Goal: Task Accomplishment & Management: Use online tool/utility

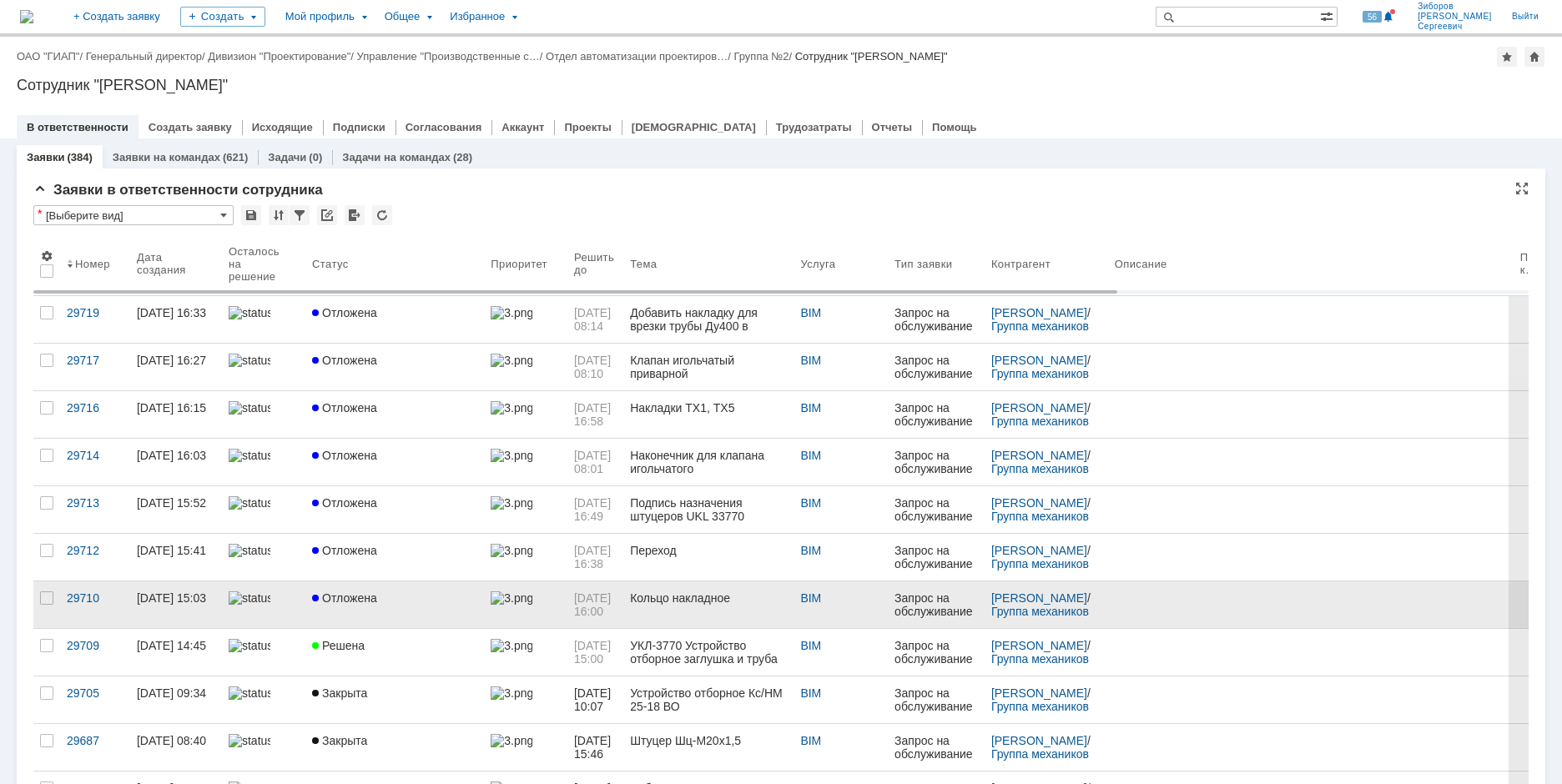
click at [347, 591] on span "Отложена" at bounding box center [343, 598] width 65 height 14
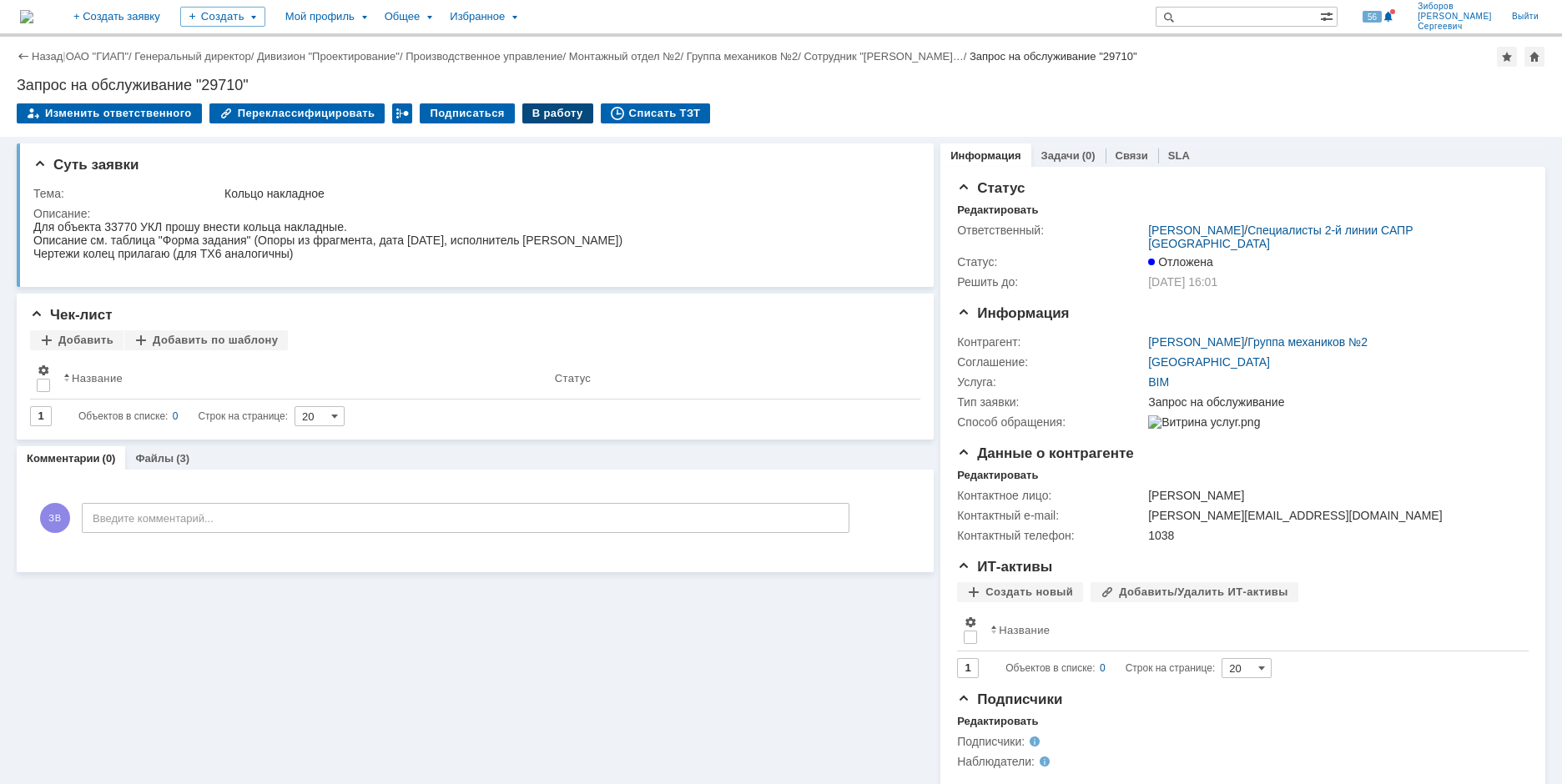
click at [553, 119] on div "В работу" at bounding box center [558, 113] width 71 height 20
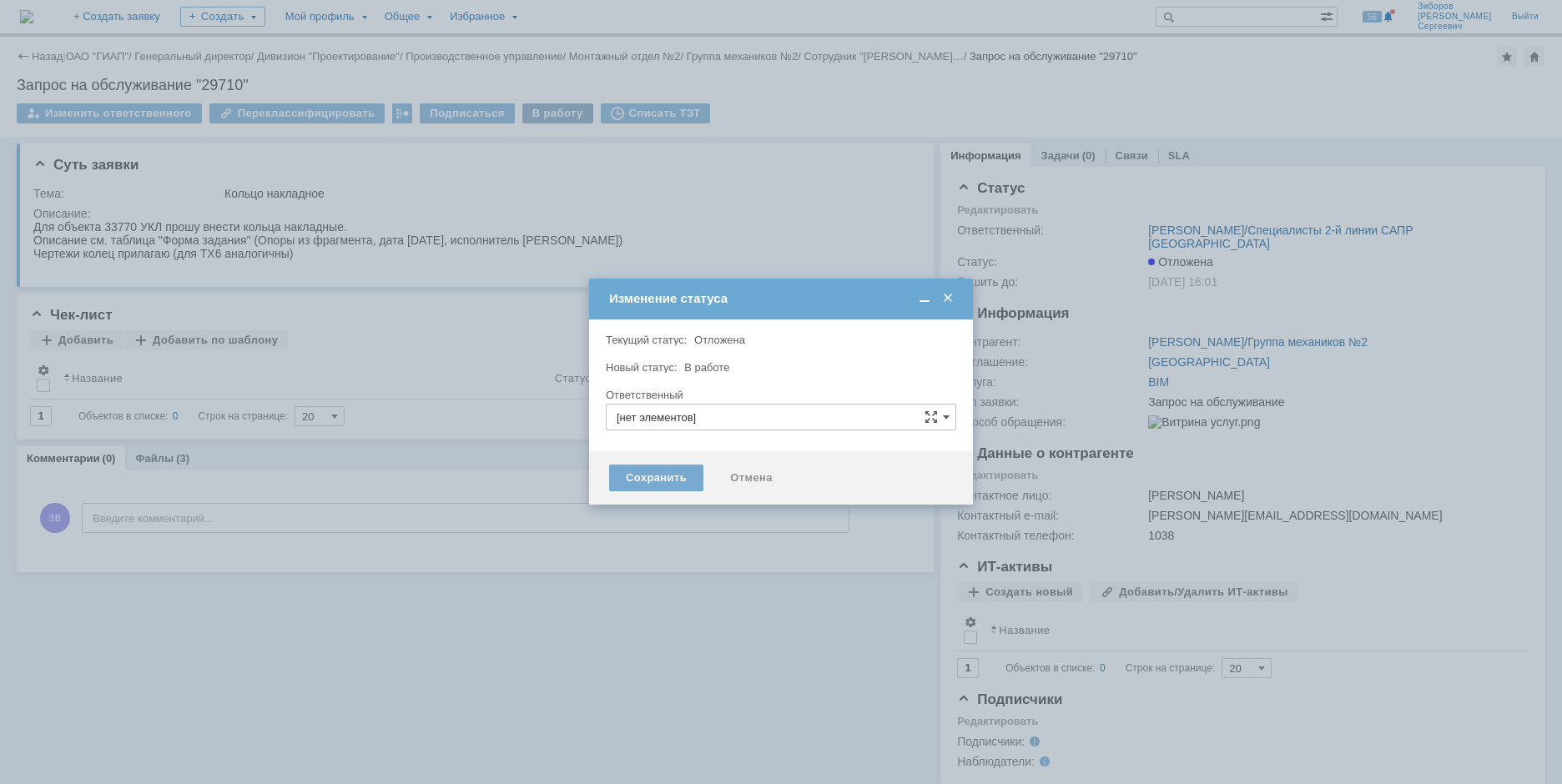
type input "[PERSON_NAME]"
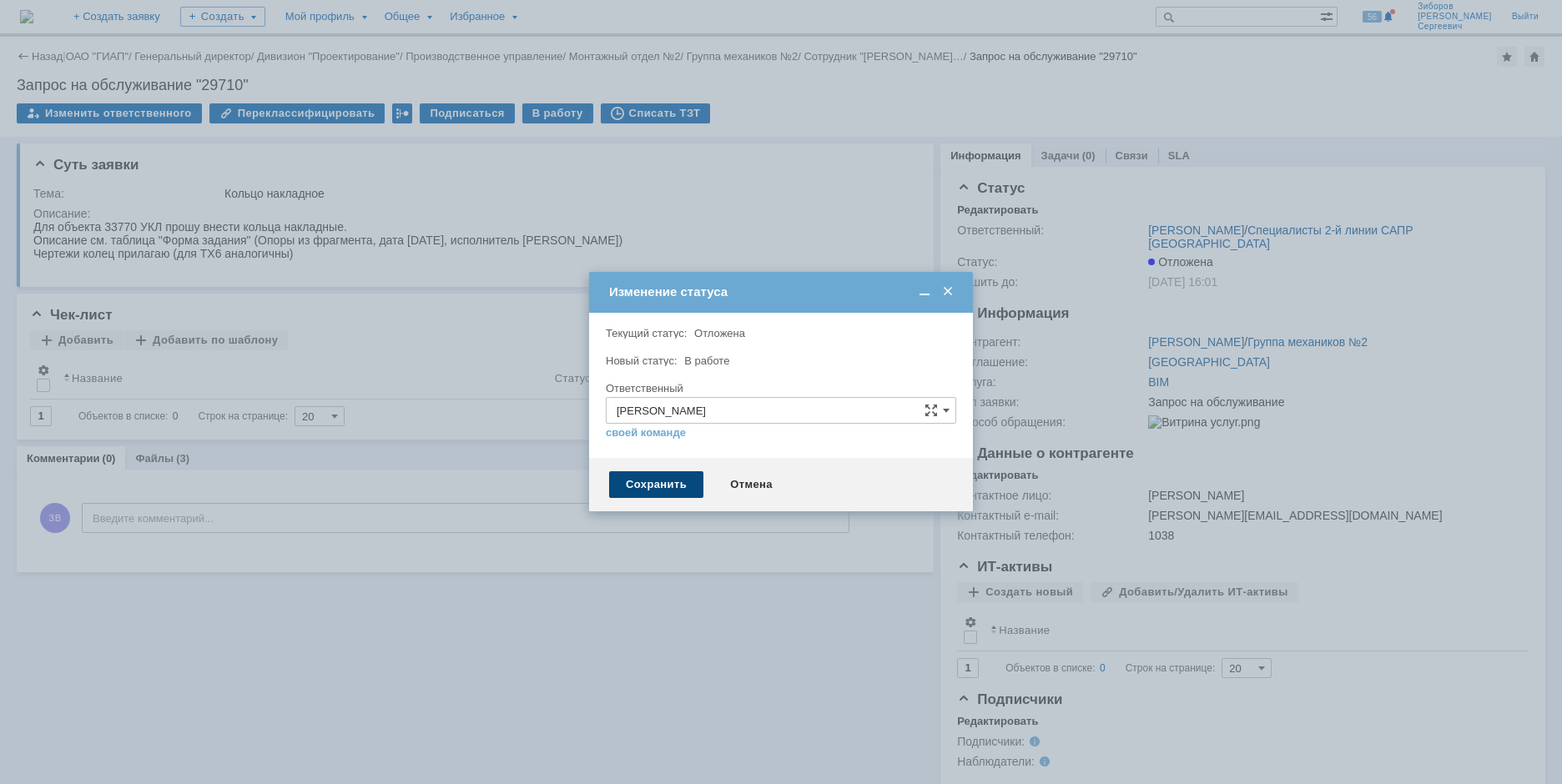
click at [677, 478] on div "Сохранить" at bounding box center [656, 485] width 95 height 27
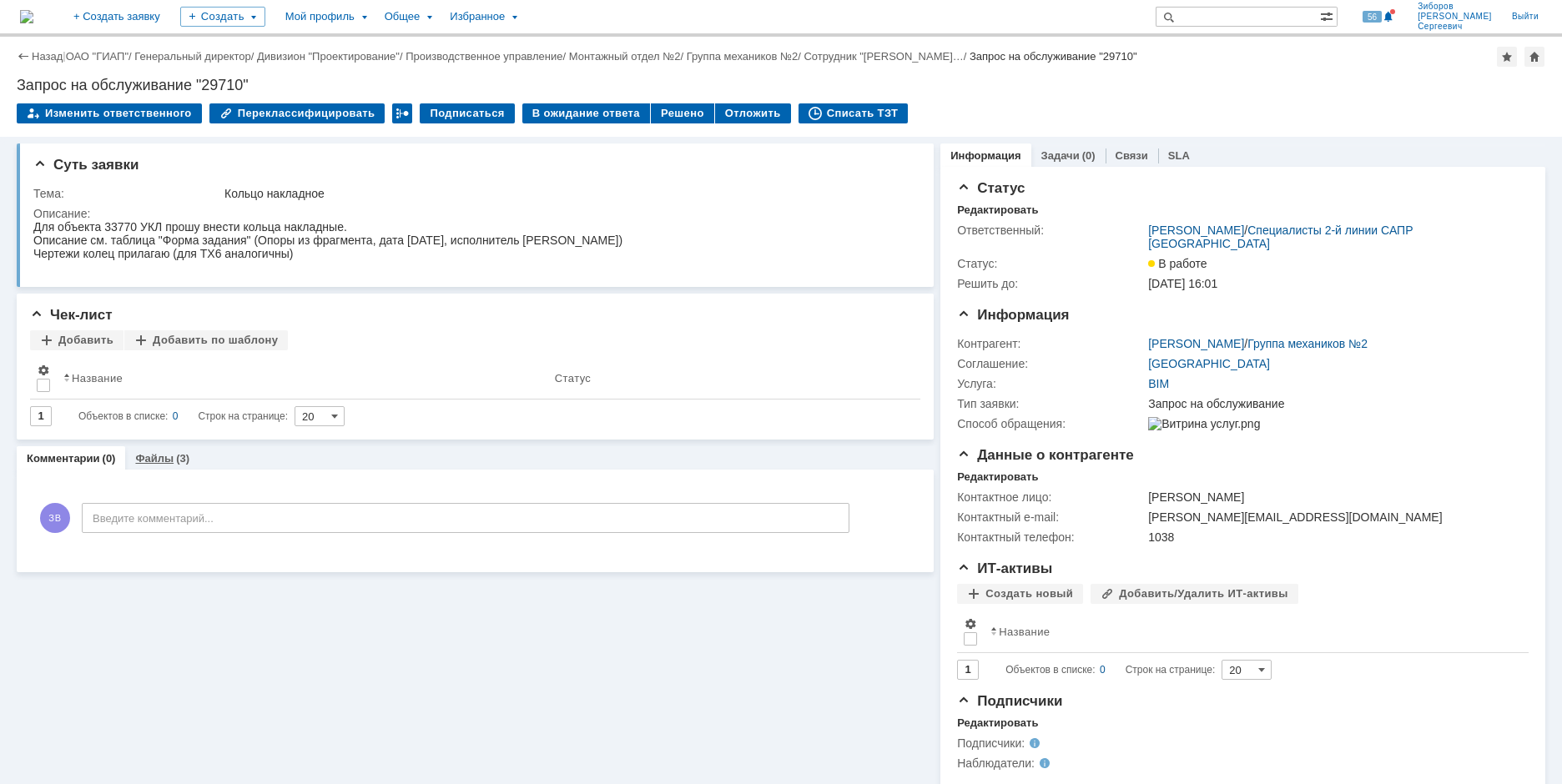
click at [150, 458] on link "Файлы" at bounding box center [154, 458] width 39 height 13
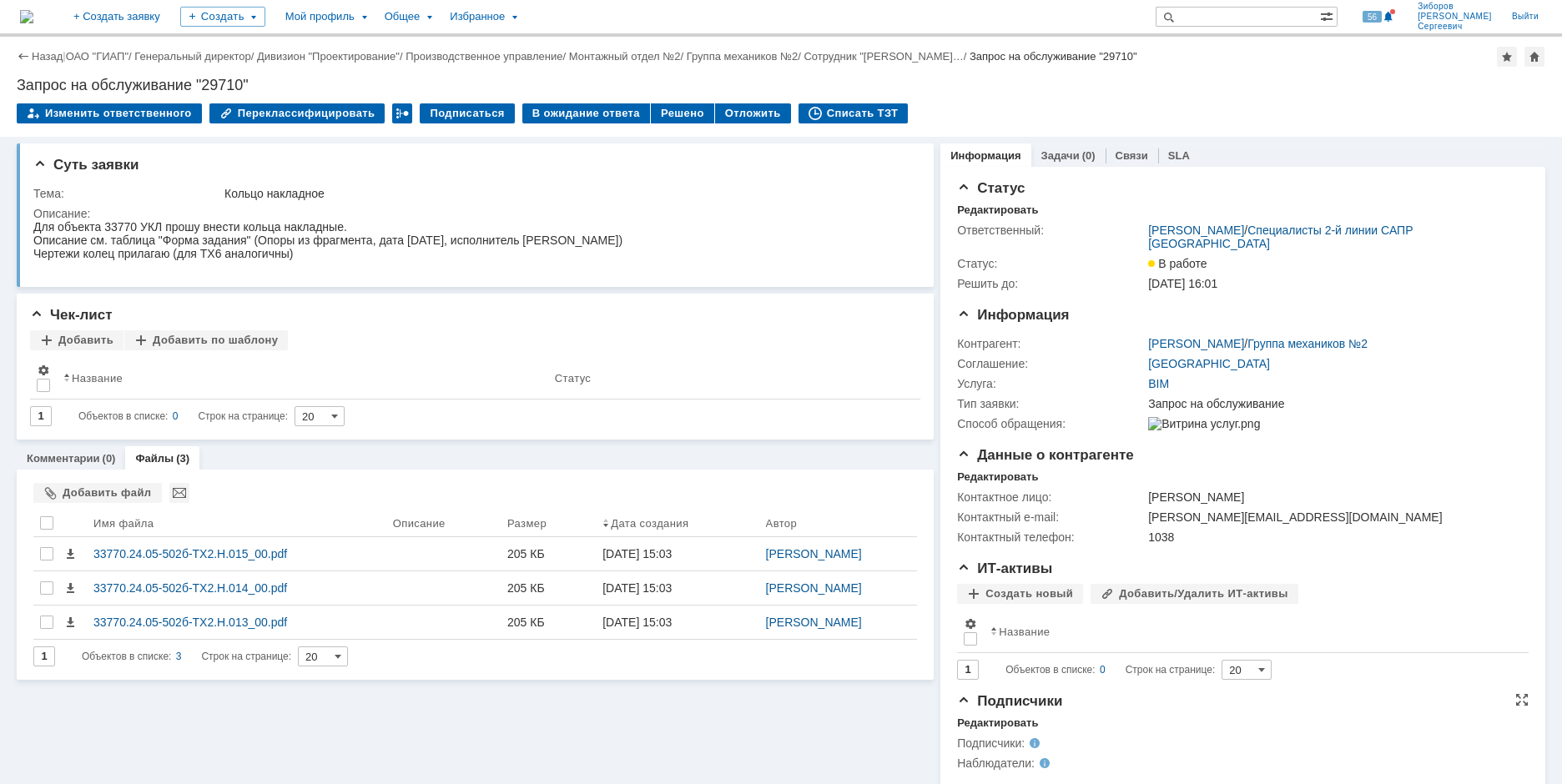
click at [1181, 731] on div "Редактировать" at bounding box center [1243, 724] width 571 height 15
click at [985, 730] on div "Редактировать" at bounding box center [998, 723] width 81 height 14
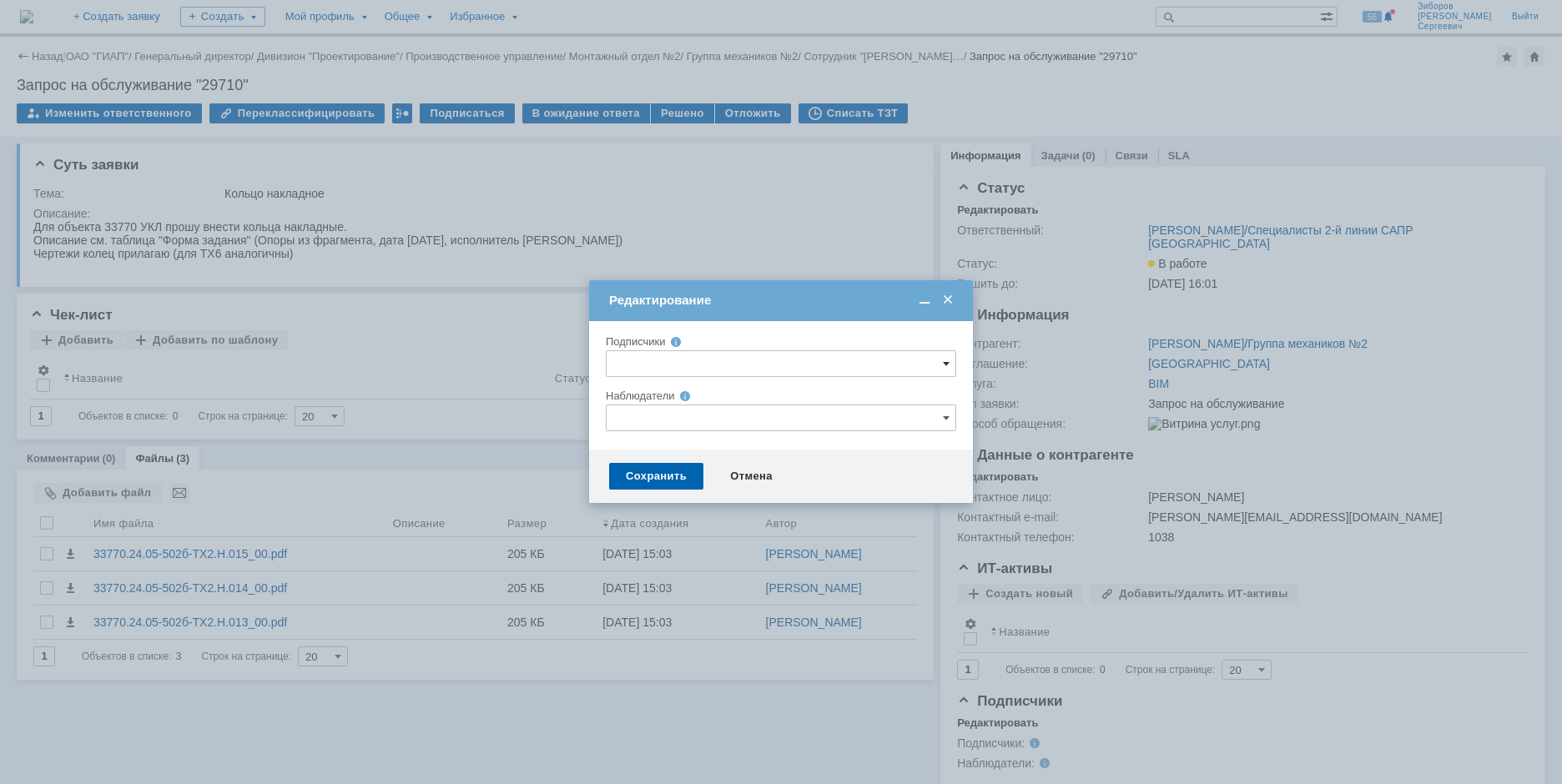
click at [943, 367] on span at bounding box center [945, 364] width 7 height 14
click at [650, 476] on div "Заместитель генерального директора по общим вопросам" at bounding box center [791, 486] width 309 height 27
click at [761, 473] on div "Отмена" at bounding box center [751, 476] width 76 height 27
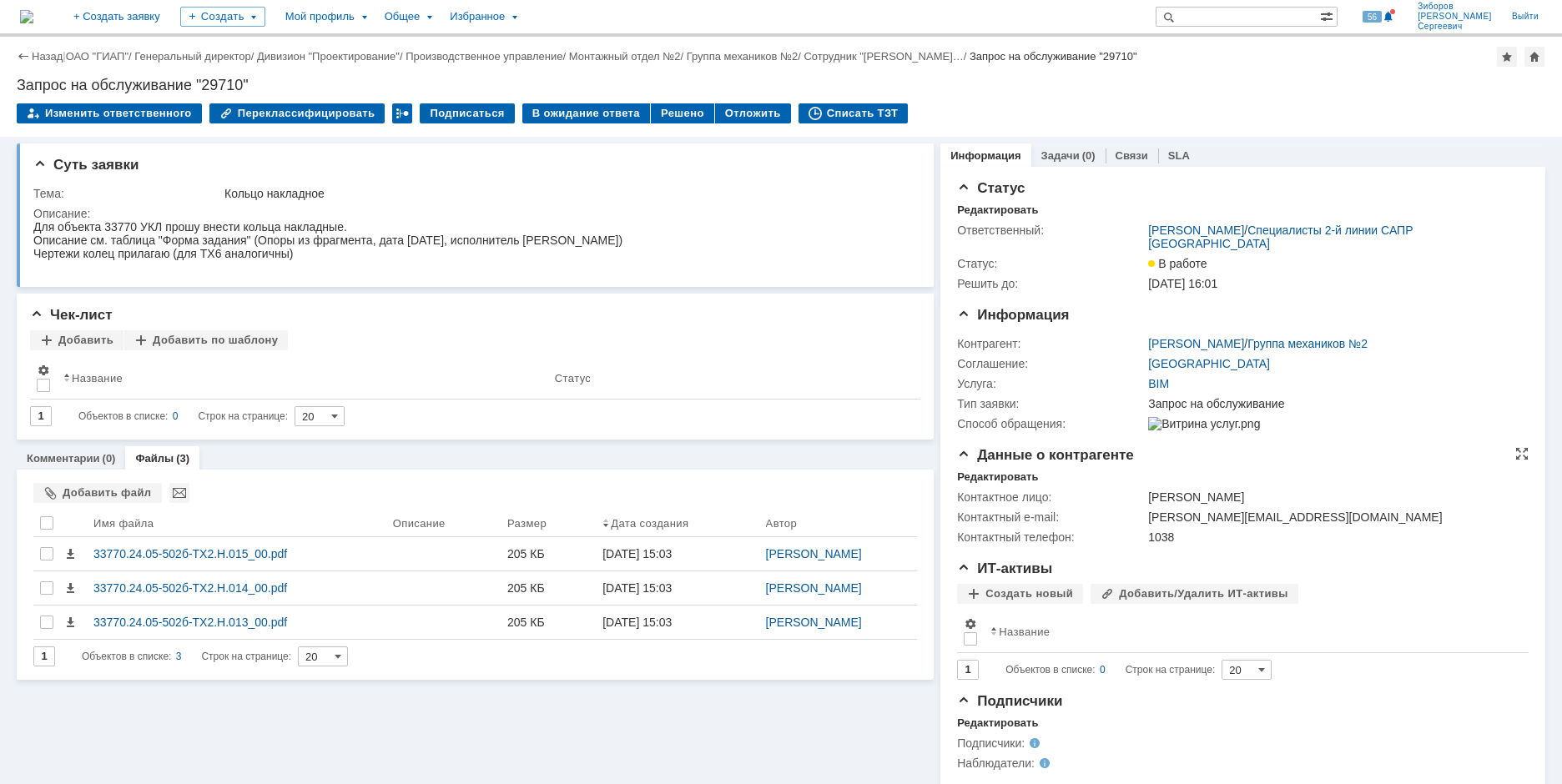
scroll to position [21, 0]
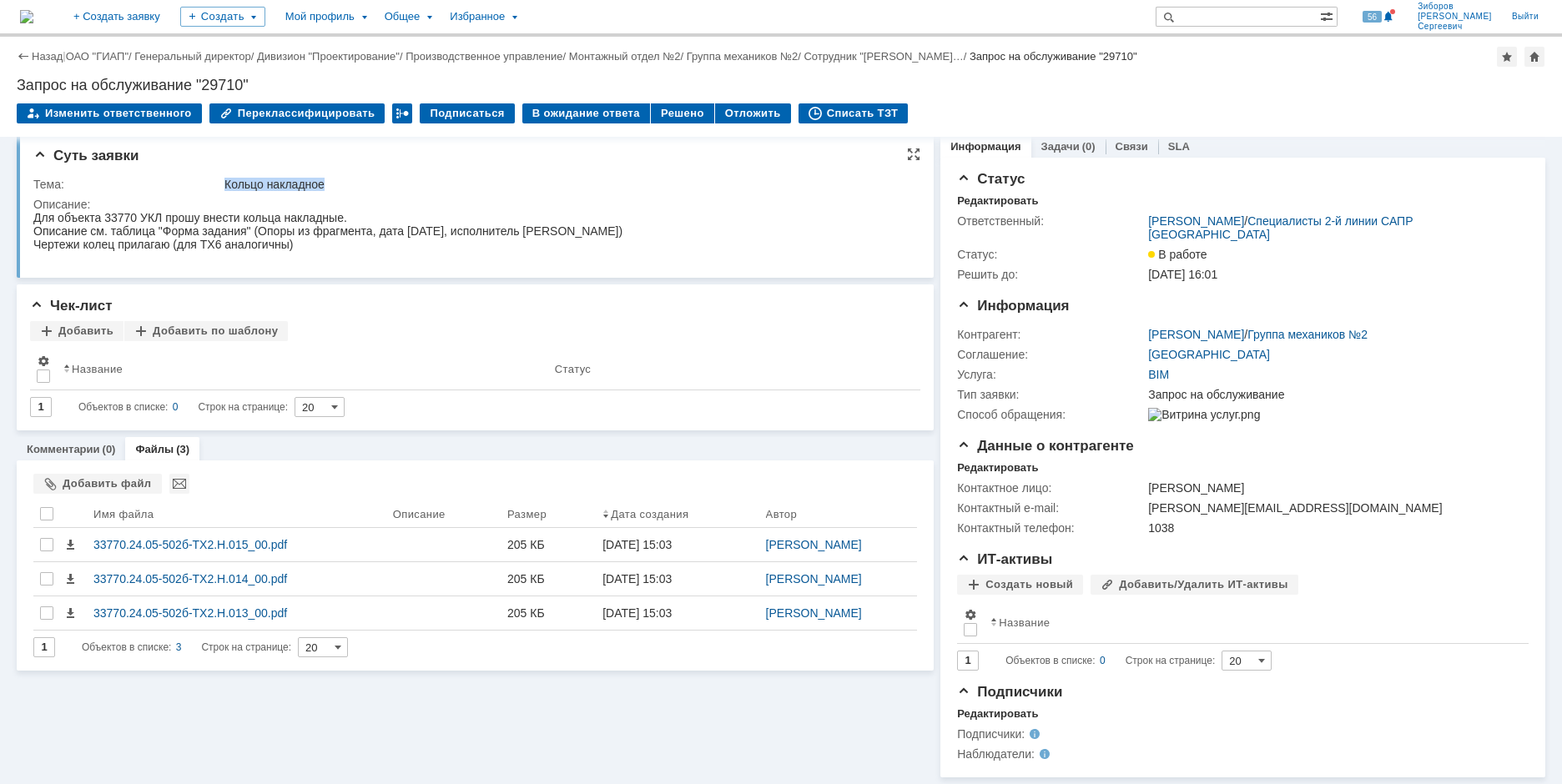
drag, startPoint x: 227, startPoint y: 170, endPoint x: 345, endPoint y: 171, distance: 118.0
click at [345, 177] on div "Кольцо накладное" at bounding box center [566, 184] width 684 height 14
copy div "Кольцо накладное"
click at [45, 507] on div at bounding box center [47, 514] width 14 height 14
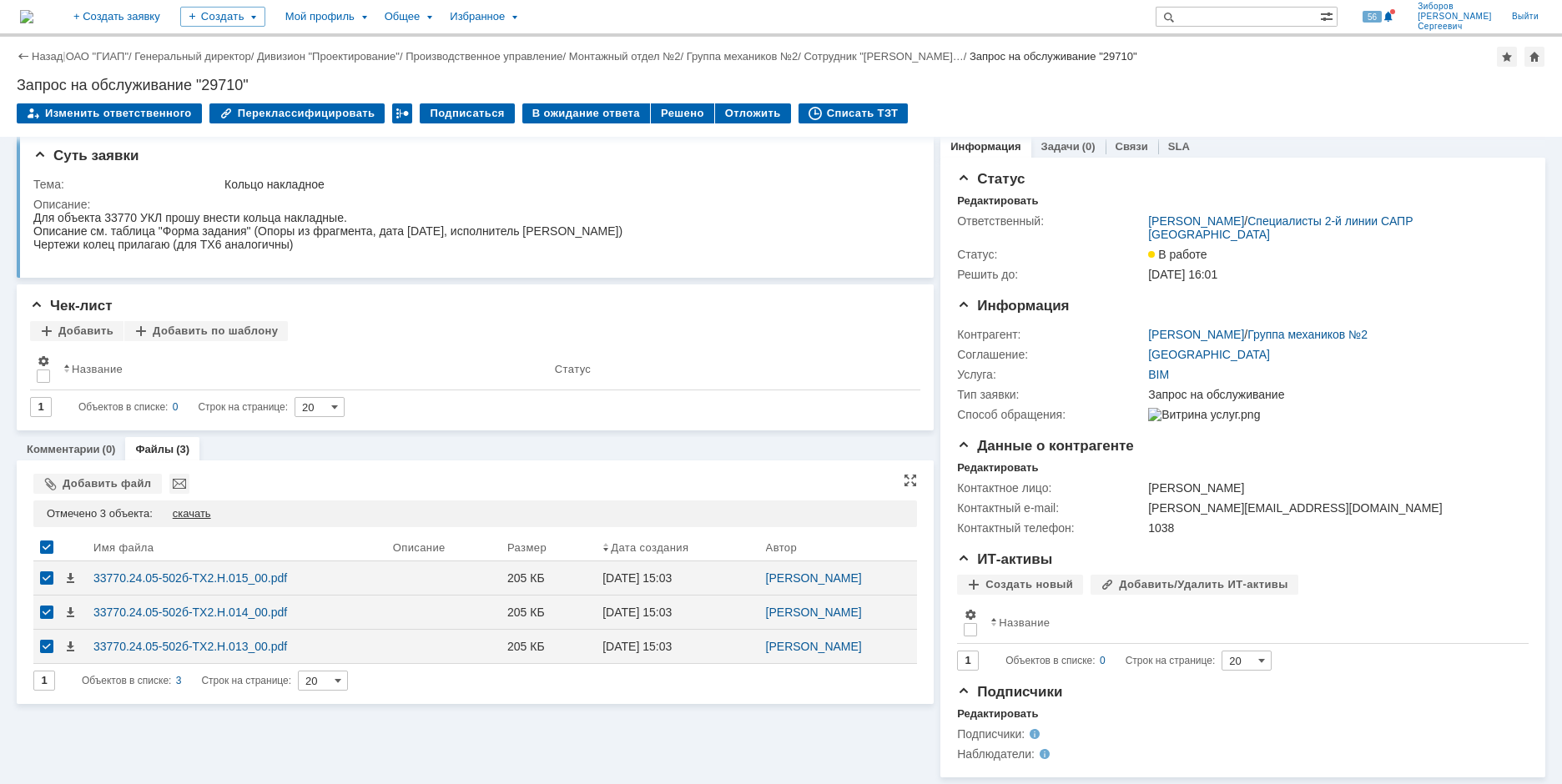
click at [206, 507] on div "скачать" at bounding box center [192, 514] width 39 height 14
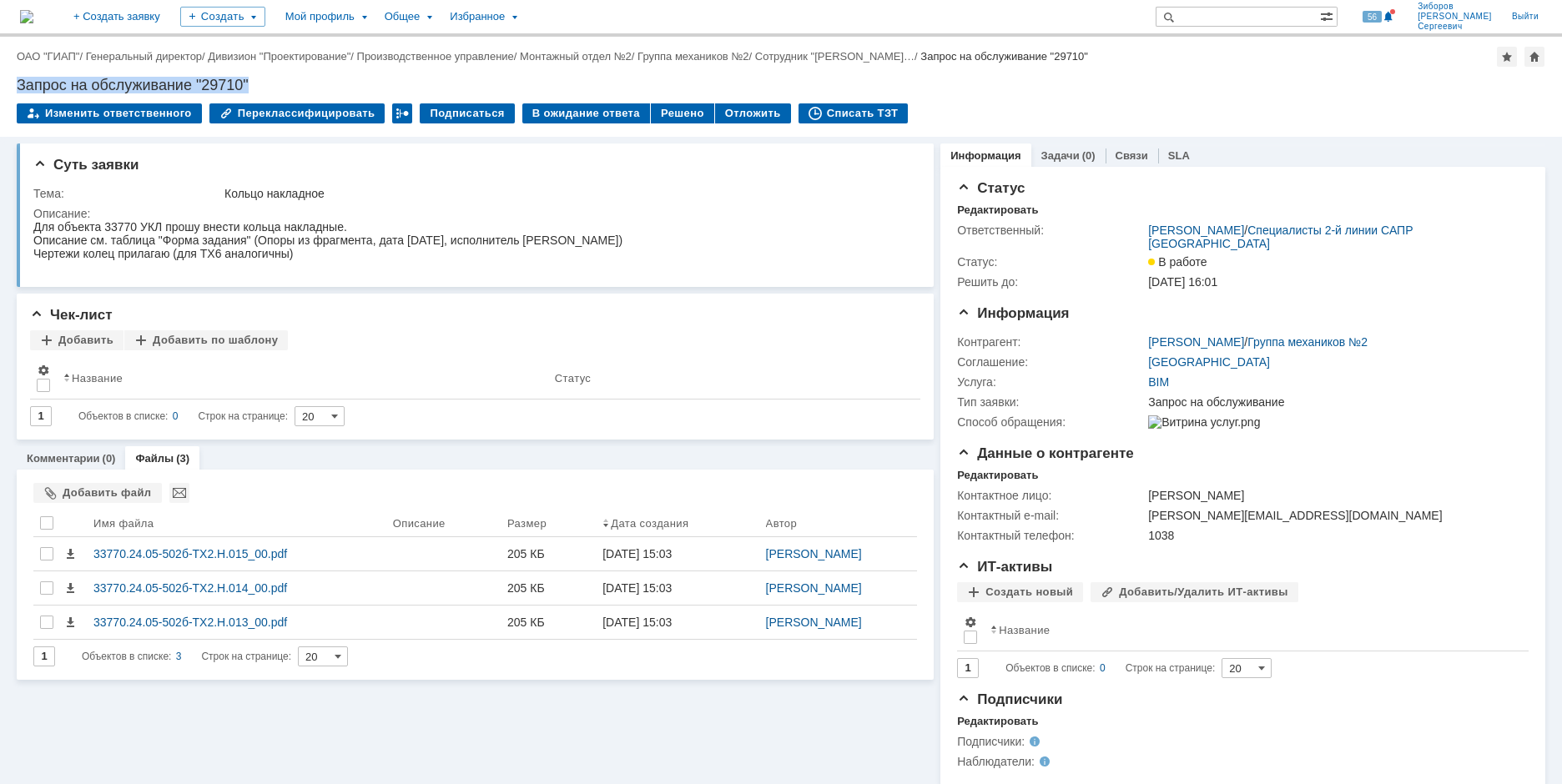
drag, startPoint x: 16, startPoint y: 85, endPoint x: 284, endPoint y: 84, distance: 268.0
click at [284, 84] on div "Запрос на обслуживание "29710"" at bounding box center [781, 85] width 1528 height 16
copy div "Запрос на обслуживание "29710""
drag, startPoint x: 34, startPoint y: 186, endPoint x: 99, endPoint y: 214, distance: 70.8
click at [99, 214] on tbody "Тема: Кольцо накладное Описание:" at bounding box center [473, 228] width 879 height 90
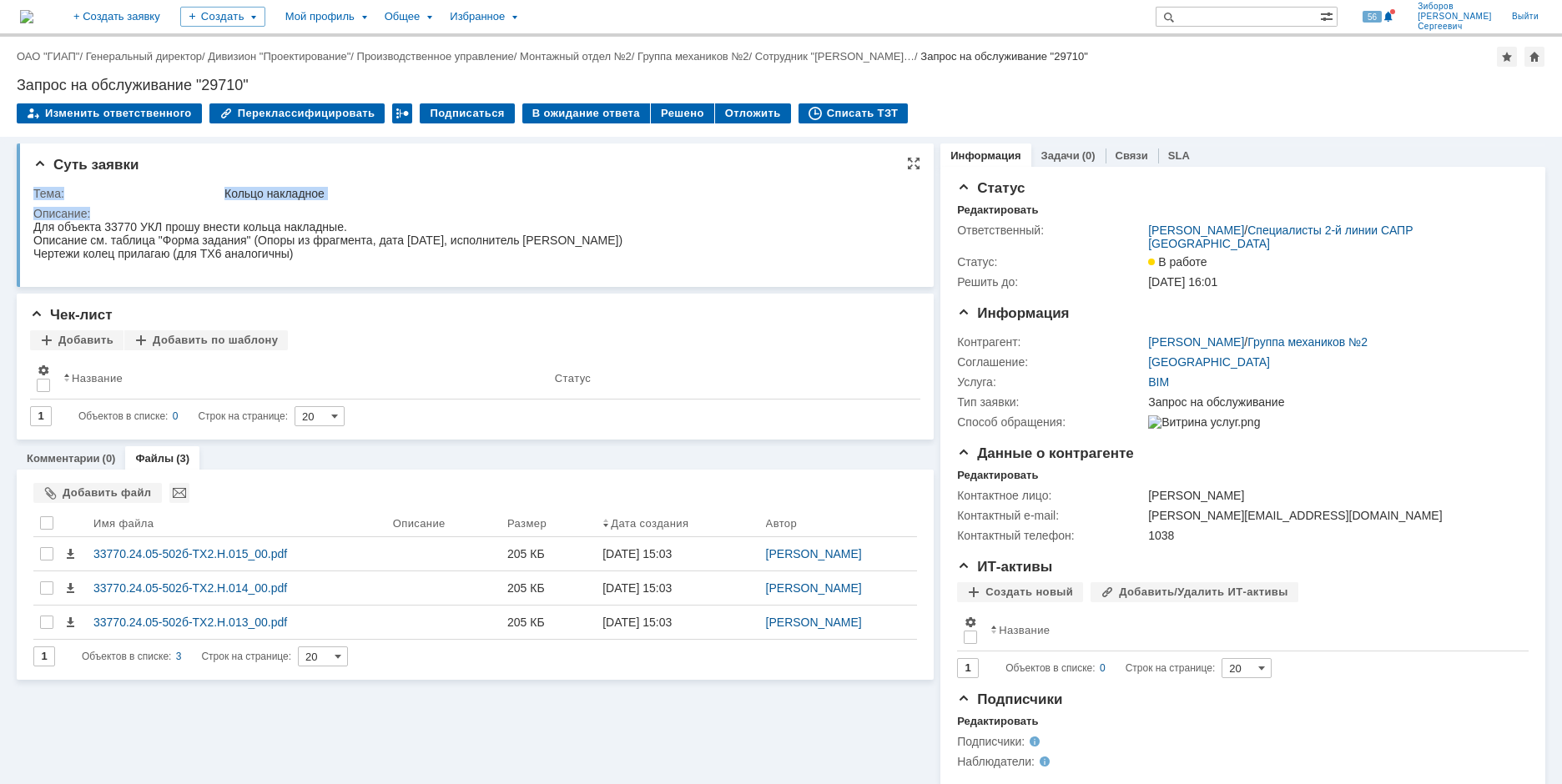
copy tbody "Тема: Кольцо накладное Описание:"
click at [41, 233] on div "Для объекта 33770 УКЛ прошу внести кольца накладные." at bounding box center [328, 227] width 589 height 14
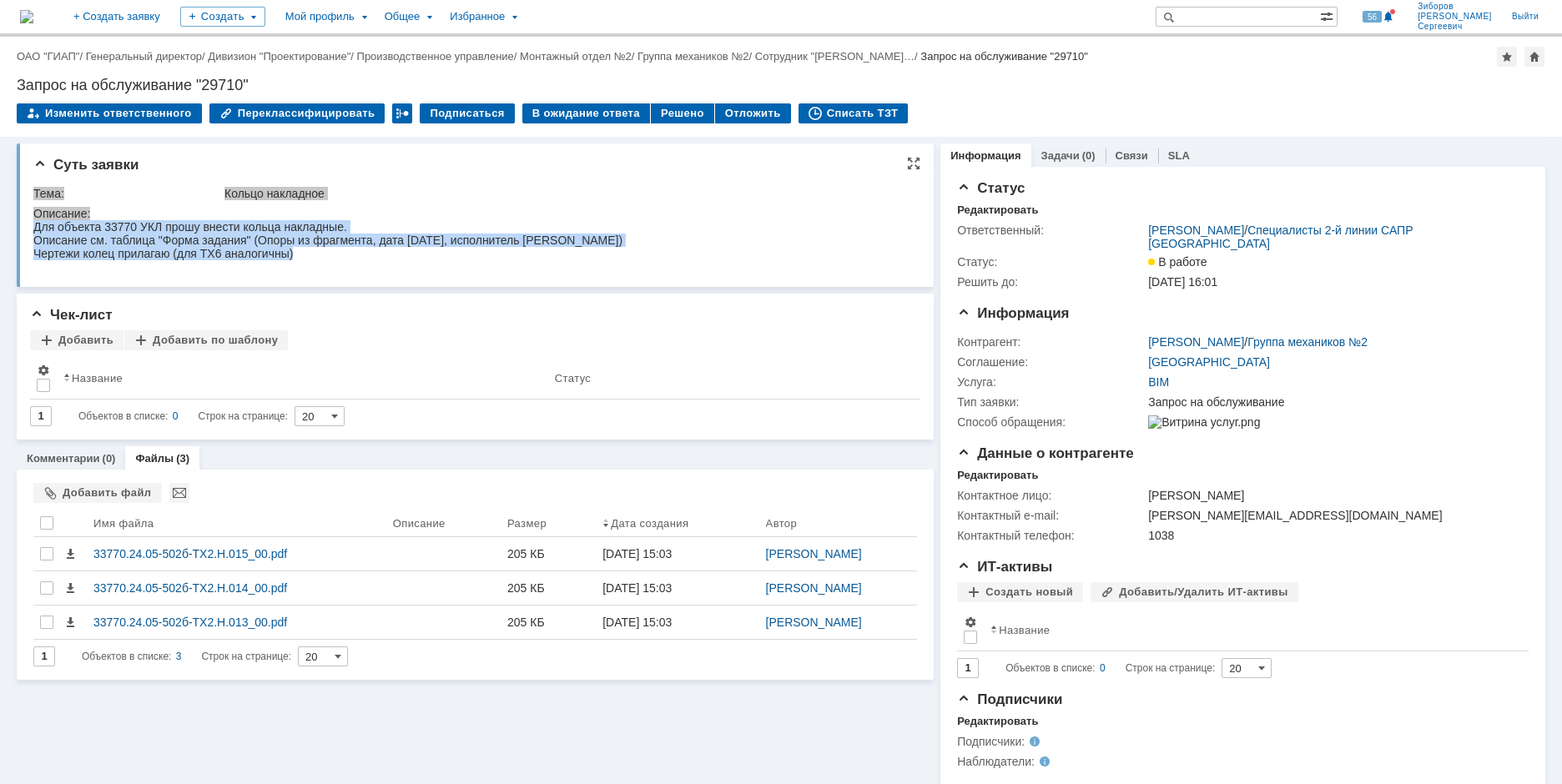
drag, startPoint x: 35, startPoint y: 229, endPoint x: 330, endPoint y: 261, distance: 296.7
click at [330, 260] on body "Для объекта 33770 УКЛ прошу внести кольца накладные. Описание см. таблица "Форм…" at bounding box center [328, 240] width 589 height 41
copy body "Для объекта 33770 УКЛ прошу внести кольца накладные. Описание см. таблица "Форм…"
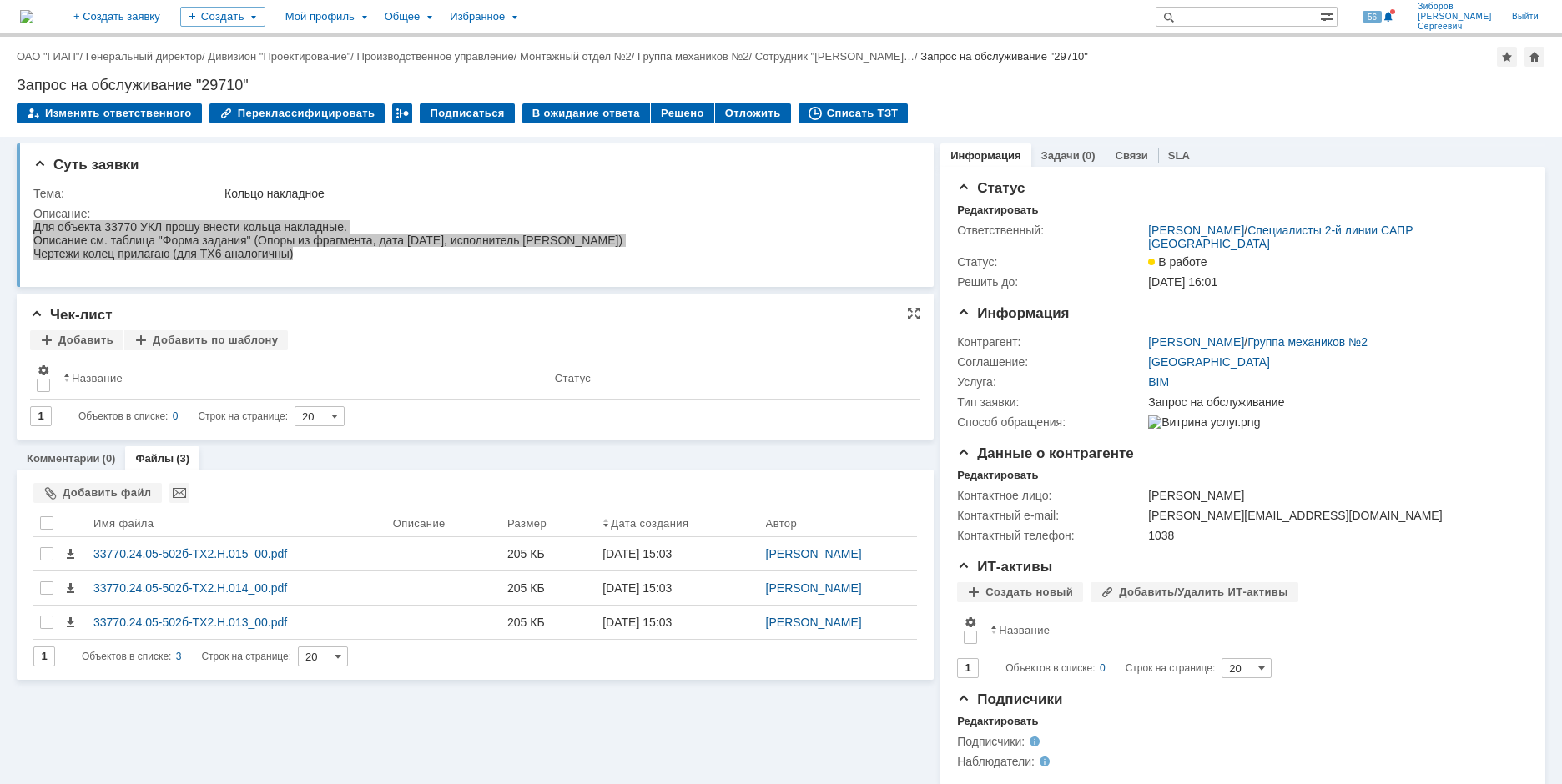
click at [403, 348] on div "Добавить Добавить по шаблону" at bounding box center [475, 340] width 891 height 21
